Goal: Task Accomplishment & Management: Manage account settings

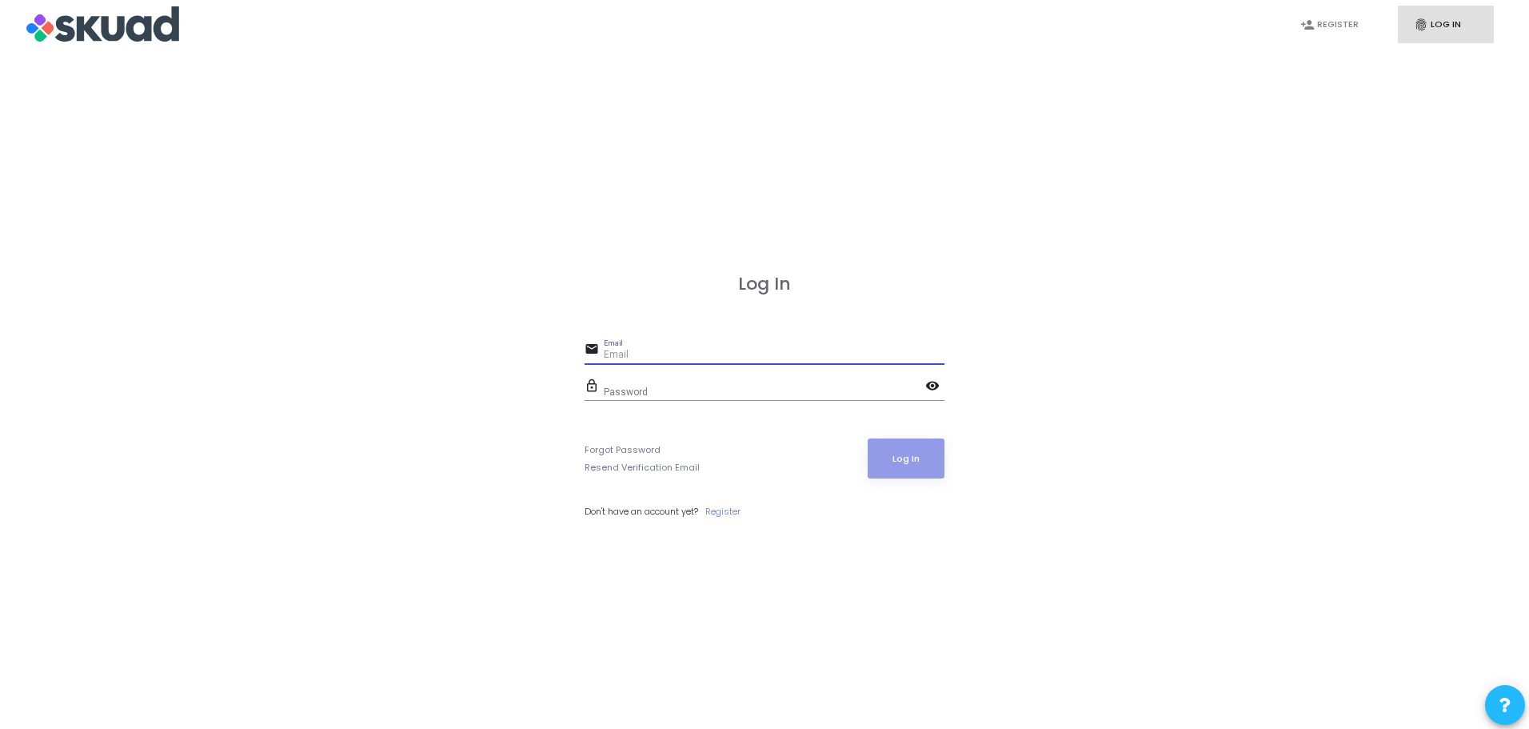
click at [847, 350] on input "Email" at bounding box center [774, 355] width 341 height 11
click at [937, 354] on input "Email" at bounding box center [774, 355] width 341 height 11
click at [817, 350] on input "Email" at bounding box center [774, 355] width 341 height 11
click at [1423, 24] on icon "fingerprint" at bounding box center [1421, 25] width 14 height 14
click at [753, 354] on input "Email" at bounding box center [774, 355] width 341 height 11
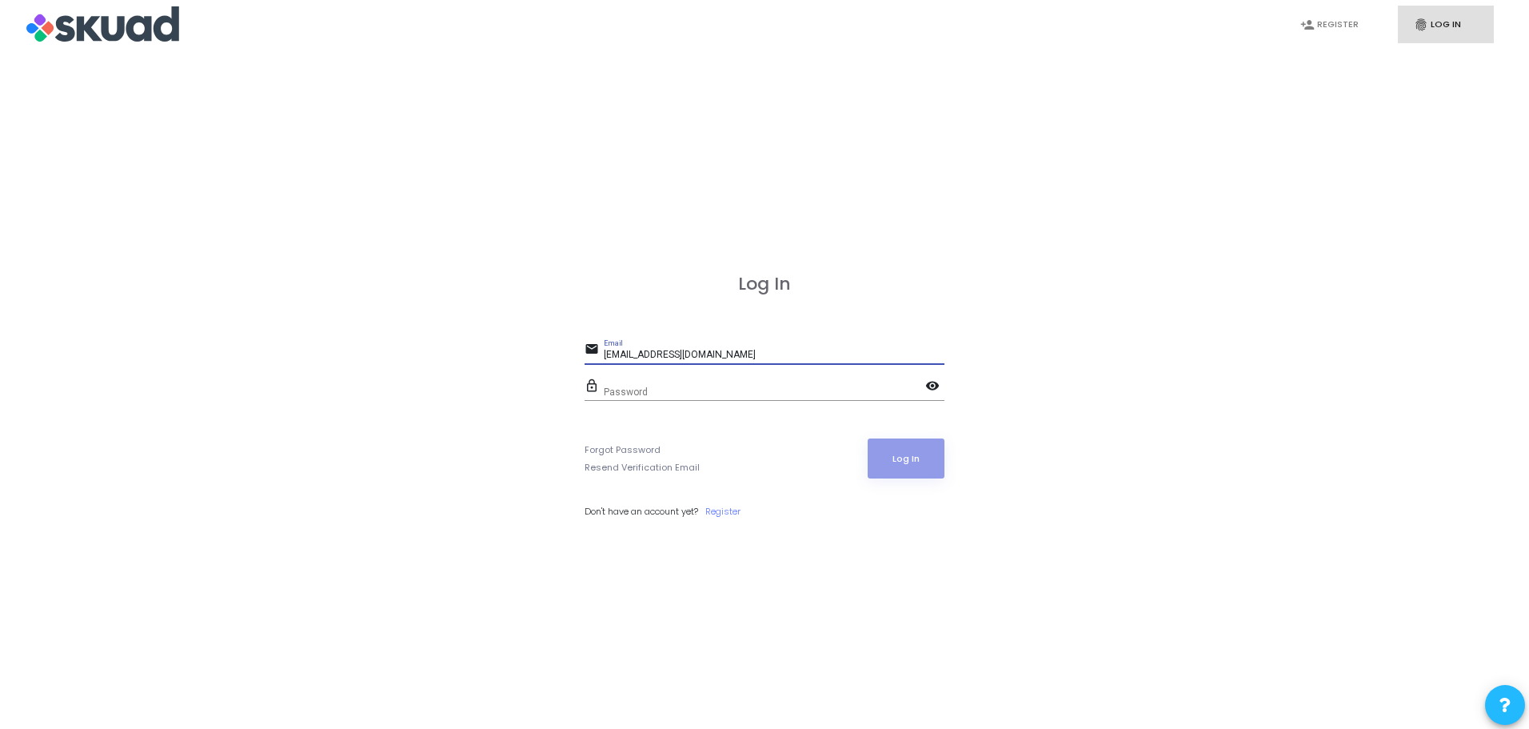
type input "[EMAIL_ADDRESS][DOMAIN_NAME]"
click at [643, 448] on link "Forgot Password" at bounding box center [623, 450] width 76 height 14
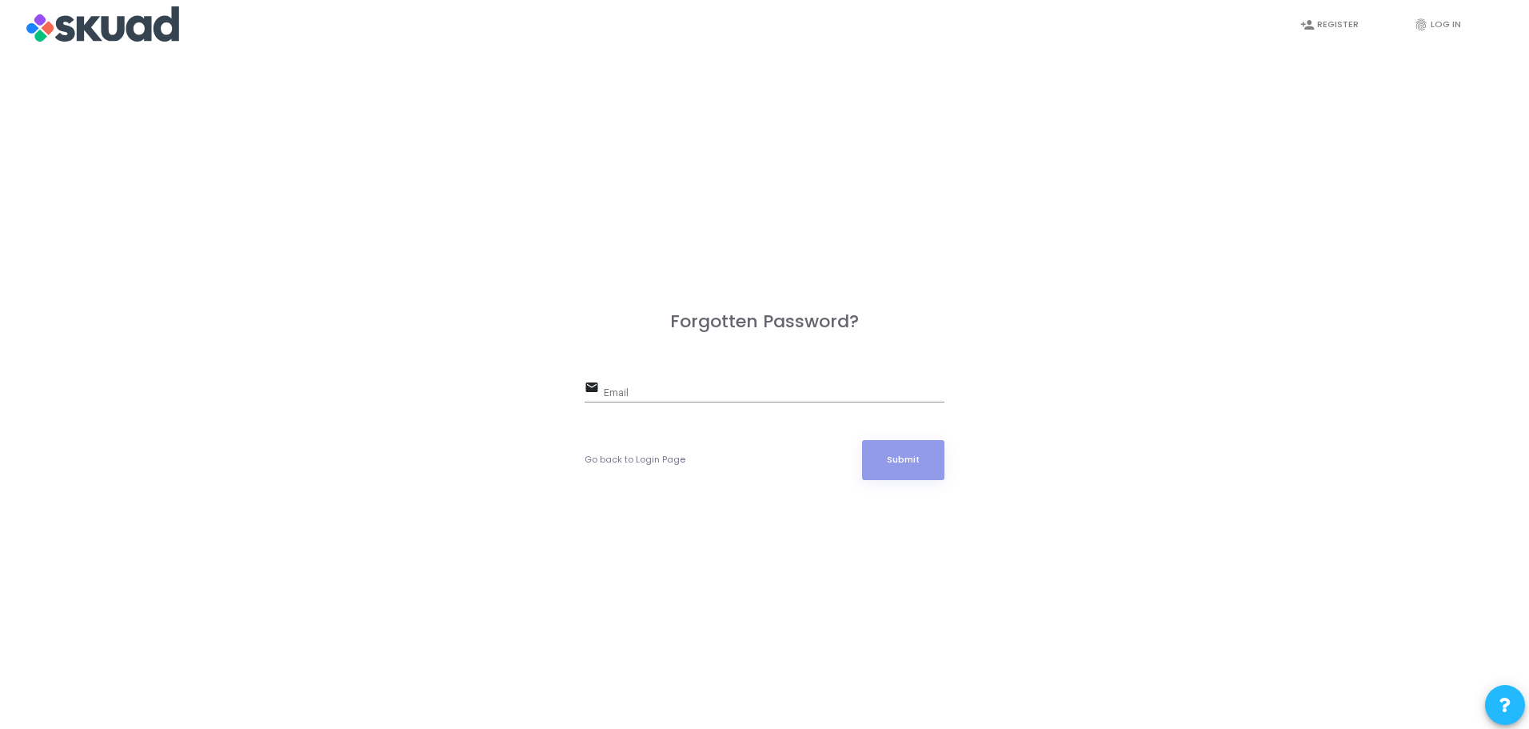
click at [706, 392] on input "Email" at bounding box center [774, 393] width 341 height 11
type input "[EMAIL_ADDRESS][DOMAIN_NAME]"
click at [889, 462] on button "Submit" at bounding box center [903, 460] width 83 height 40
